Goal: Check status: Check status

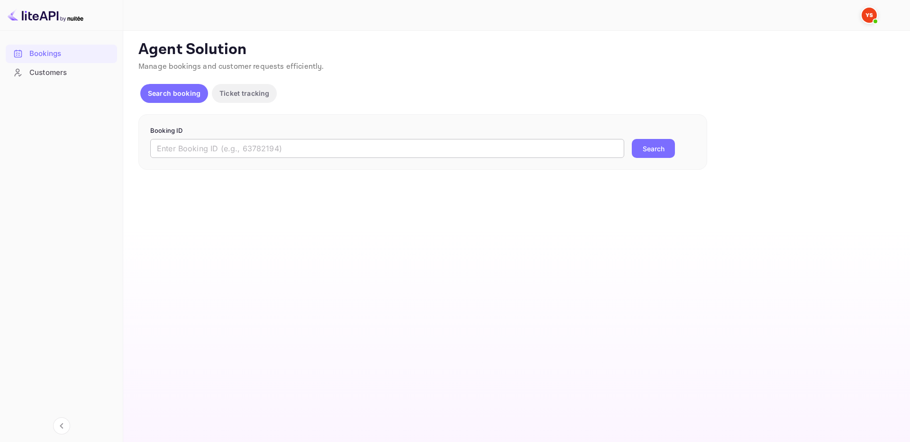
click at [368, 150] on input "text" at bounding box center [387, 148] width 474 height 19
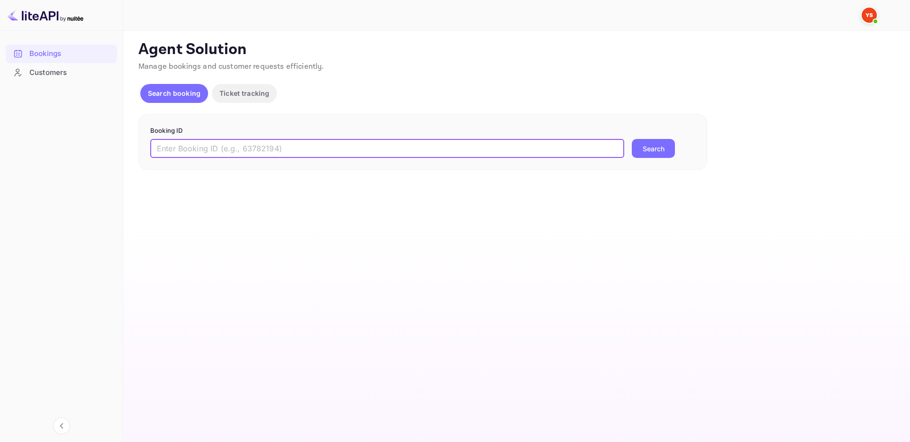
paste input "9495435"
type input "9495435"
click at [654, 150] on button "Search" at bounding box center [653, 148] width 43 height 19
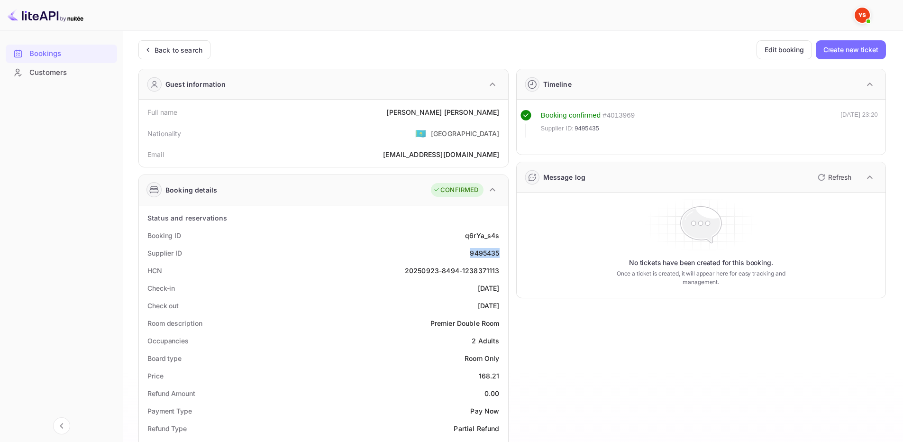
drag, startPoint x: 470, startPoint y: 250, endPoint x: 499, endPoint y: 255, distance: 30.2
click at [499, 255] on div "Supplier ID 9495435" at bounding box center [324, 253] width 362 height 18
copy div "9495435"
drag, startPoint x: 447, startPoint y: 106, endPoint x: 505, endPoint y: 114, distance: 58.4
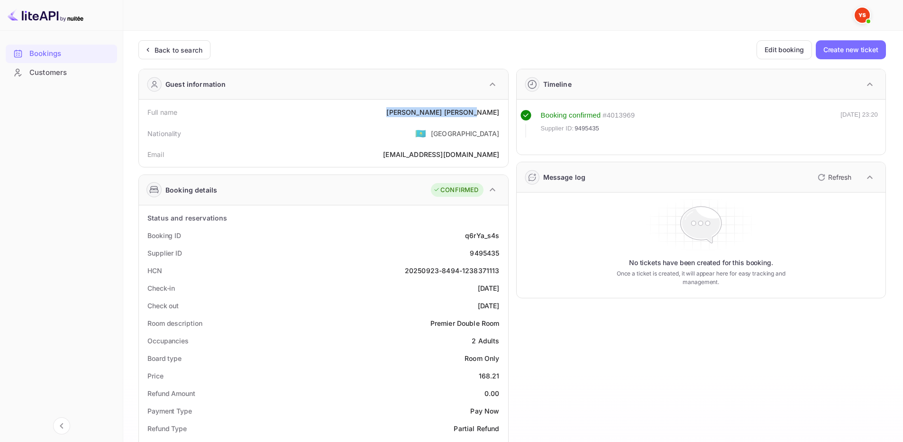
click at [505, 114] on div "Full name Irina Razumova Nationality 🇰🇿 Kazakhstan Email Eu.Irina.R@yandex.ru" at bounding box center [323, 133] width 369 height 67
copy div "Irina Razumova"
click at [484, 377] on div "168.21" at bounding box center [489, 376] width 21 height 10
drag, startPoint x: 483, startPoint y: 377, endPoint x: 504, endPoint y: 375, distance: 20.4
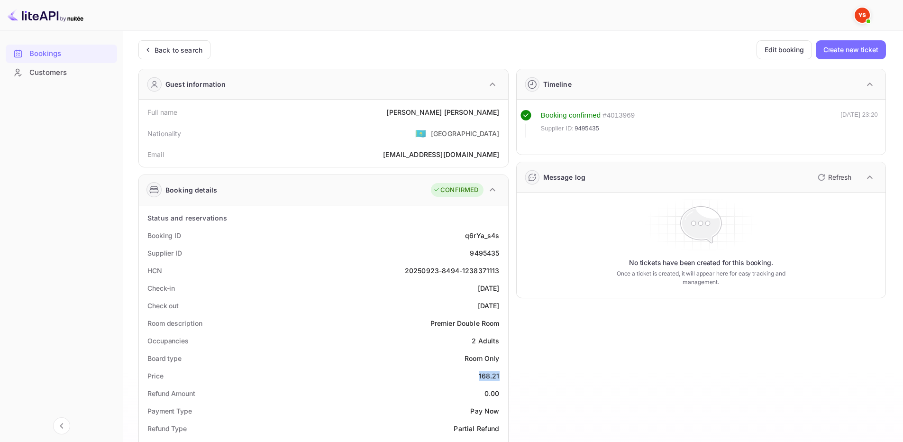
copy div "168.21"
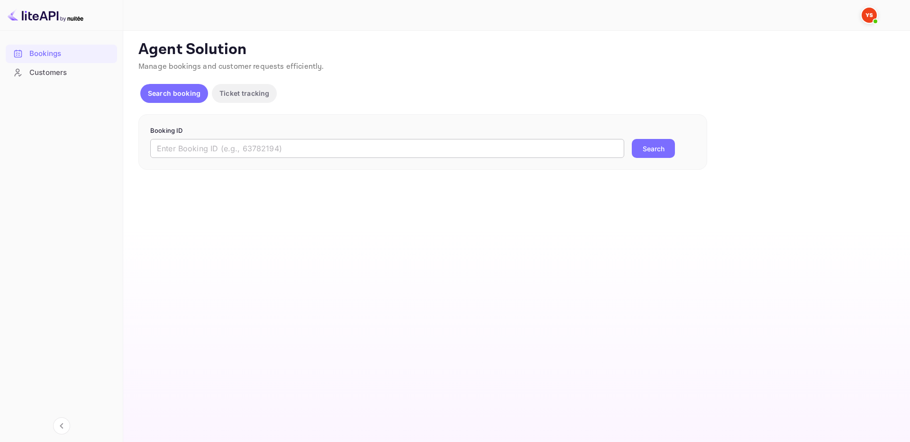
click at [378, 145] on input "text" at bounding box center [387, 148] width 474 height 19
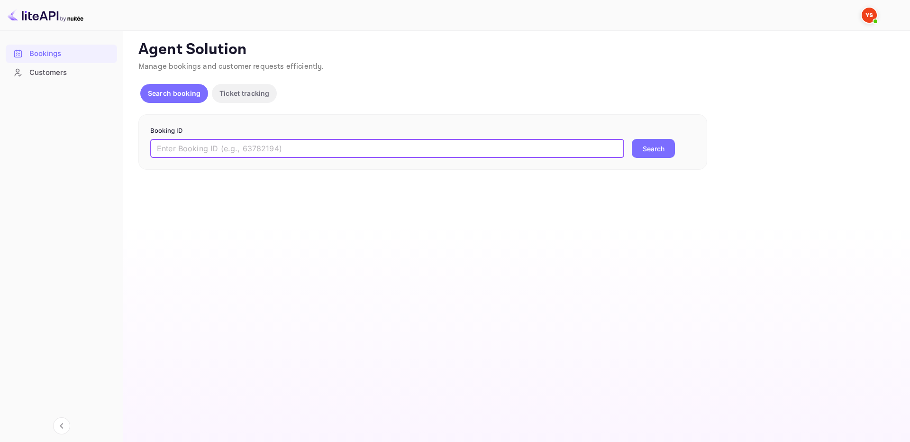
paste input "9593944"
type input "9593944"
click at [655, 147] on button "Search" at bounding box center [653, 148] width 43 height 19
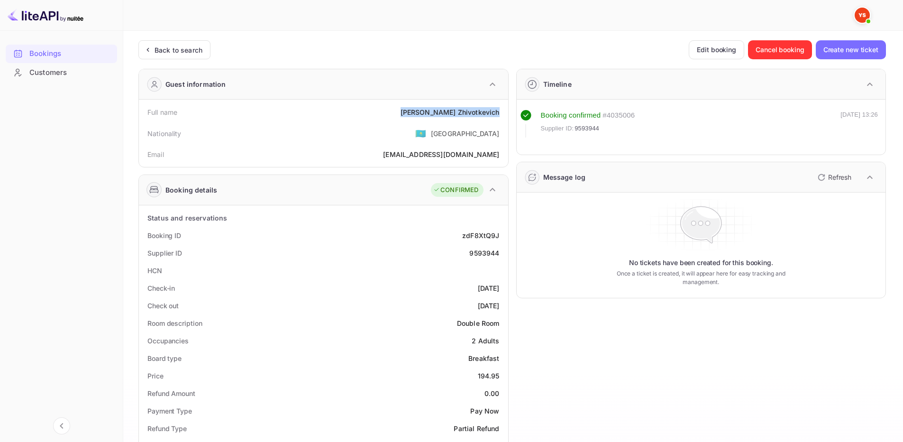
drag, startPoint x: 438, startPoint y: 110, endPoint x: 499, endPoint y: 113, distance: 61.7
click at [499, 113] on div "Full name [PERSON_NAME]" at bounding box center [324, 112] width 362 height 18
copy div "[PERSON_NAME]"
drag, startPoint x: 477, startPoint y: 373, endPoint x: 500, endPoint y: 374, distance: 23.2
click at [500, 374] on div "Price 194.95" at bounding box center [324, 376] width 362 height 18
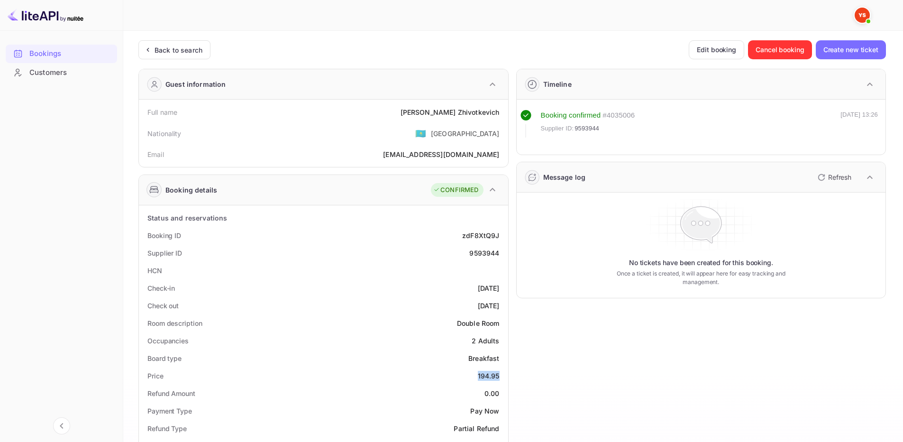
copy div "194.95"
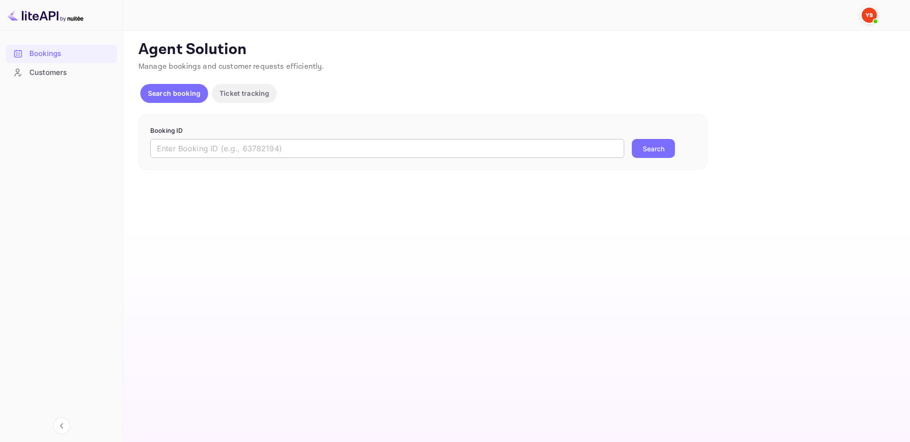
click at [341, 152] on input "text" at bounding box center [387, 148] width 474 height 19
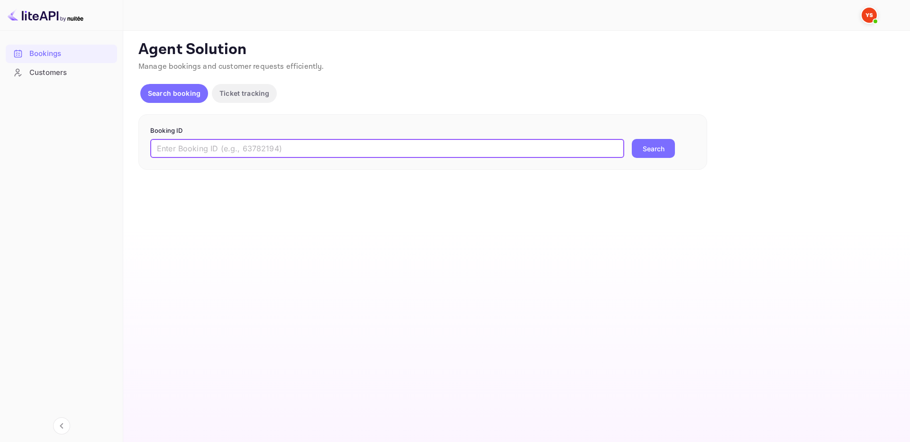
paste input "9471496"
type input "9471496"
click at [654, 147] on button "Search" at bounding box center [653, 148] width 43 height 19
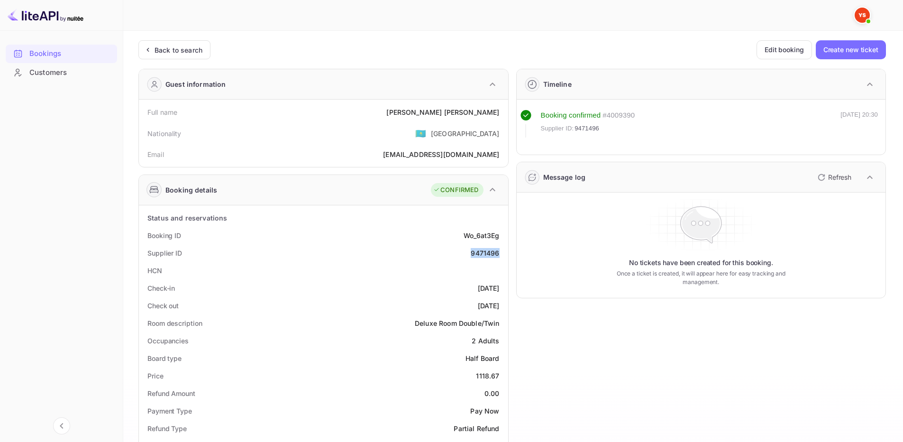
drag, startPoint x: 469, startPoint y: 255, endPoint x: 507, endPoint y: 254, distance: 38.4
copy div "9471496"
drag, startPoint x: 427, startPoint y: 110, endPoint x: 499, endPoint y: 109, distance: 73.0
click at [499, 109] on div "Full name Aleksandr Kurochkin" at bounding box center [324, 112] width 362 height 18
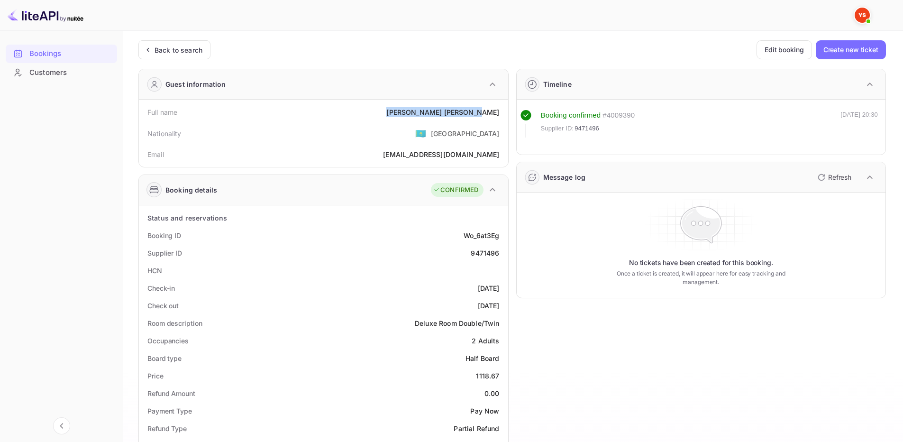
copy div "Aleksandr Kurochkin"
drag, startPoint x: 475, startPoint y: 378, endPoint x: 503, endPoint y: 377, distance: 28.0
click at [503, 377] on div "Price 1118.67" at bounding box center [324, 376] width 362 height 18
copy div "1118.67"
